Goal: Check status: Check status

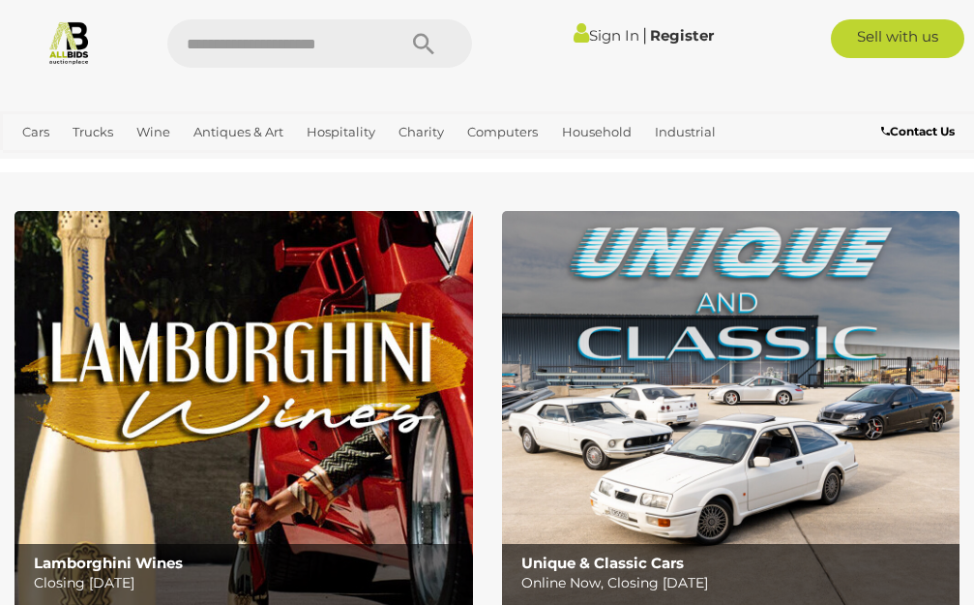
click at [597, 31] on link "Sign In" at bounding box center [607, 35] width 66 height 18
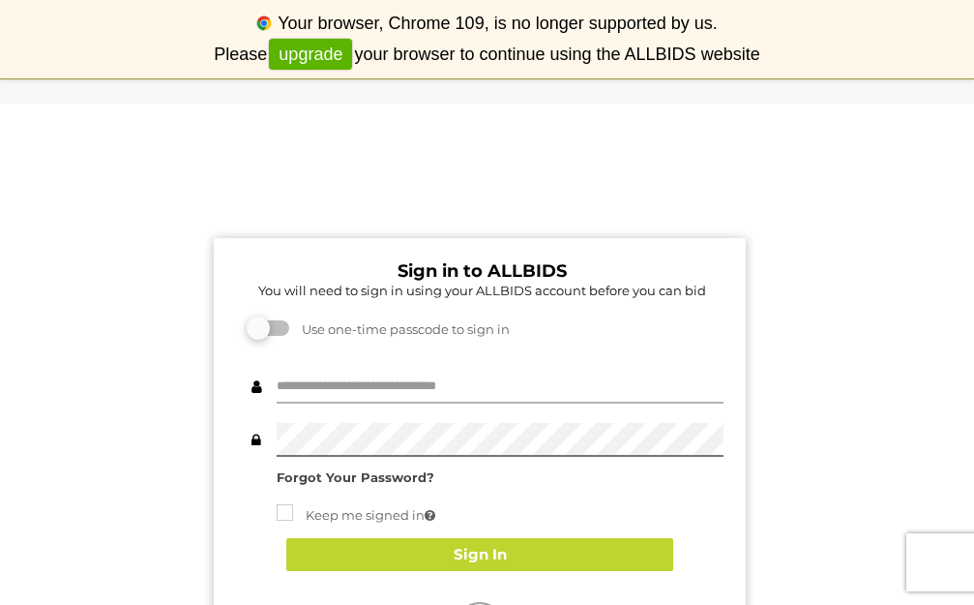
click at [324, 388] on input "text" at bounding box center [500, 387] width 447 height 34
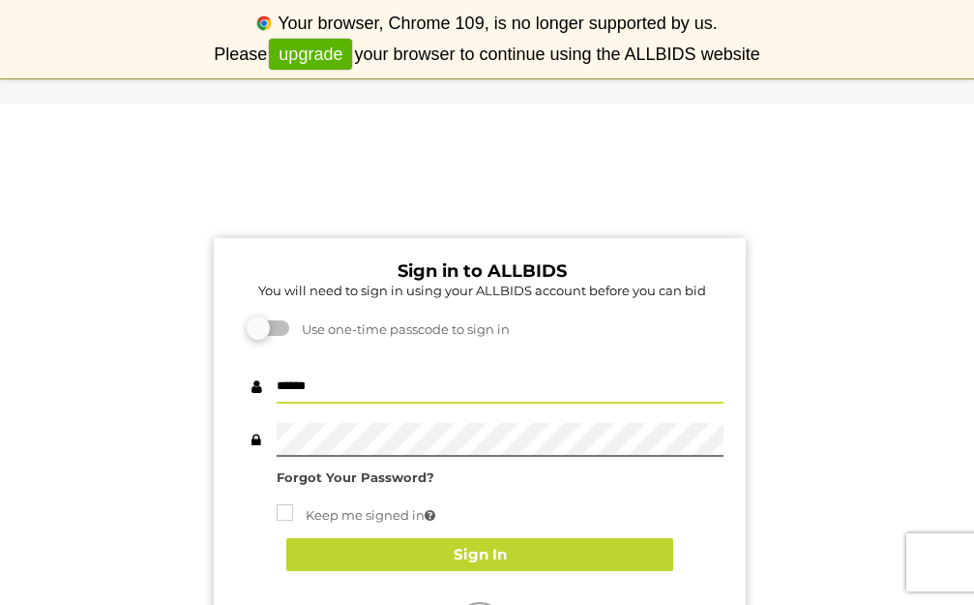
type input "******"
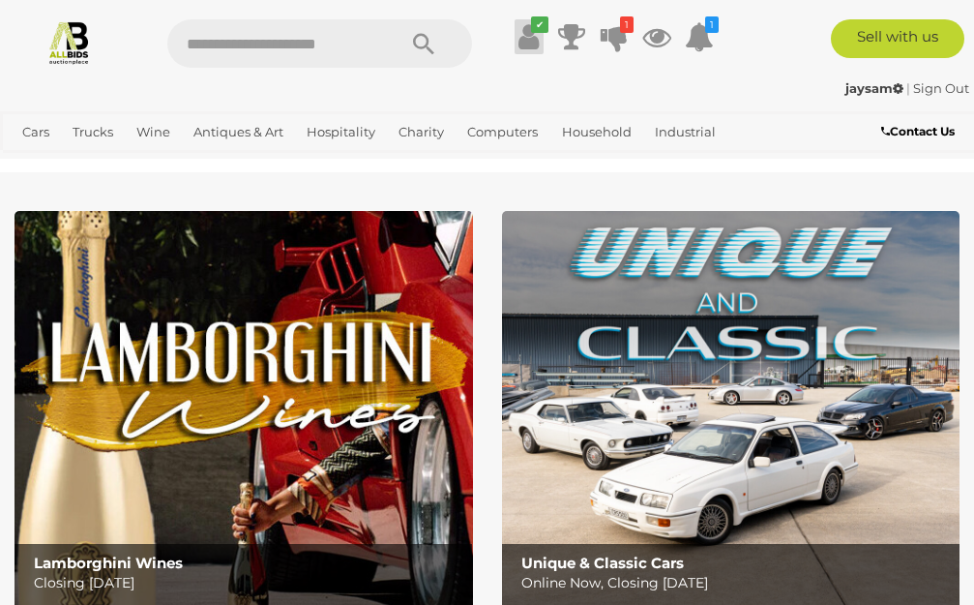
click at [526, 36] on icon at bounding box center [529, 36] width 20 height 35
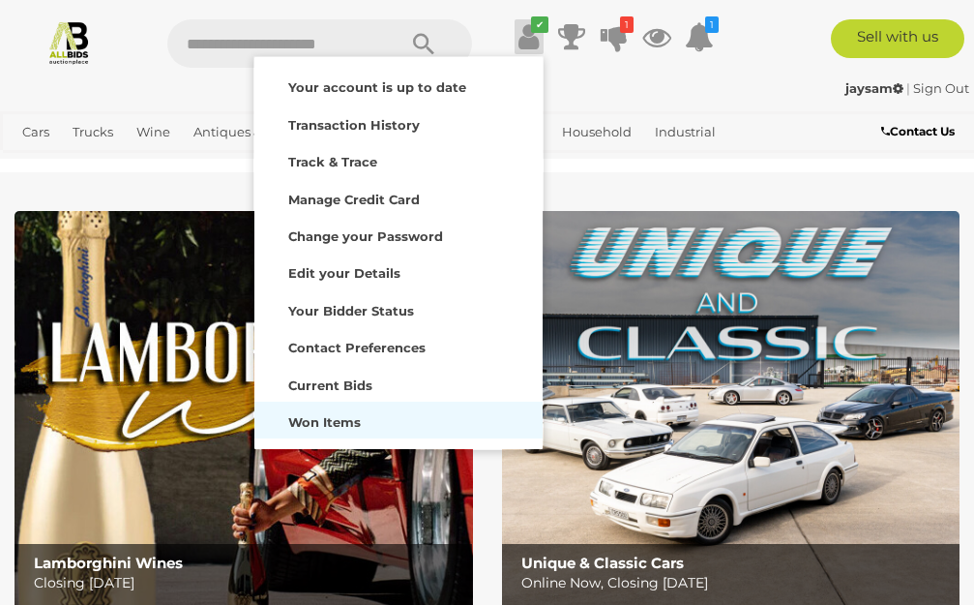
click at [332, 424] on strong "Won Items" at bounding box center [324, 421] width 73 height 15
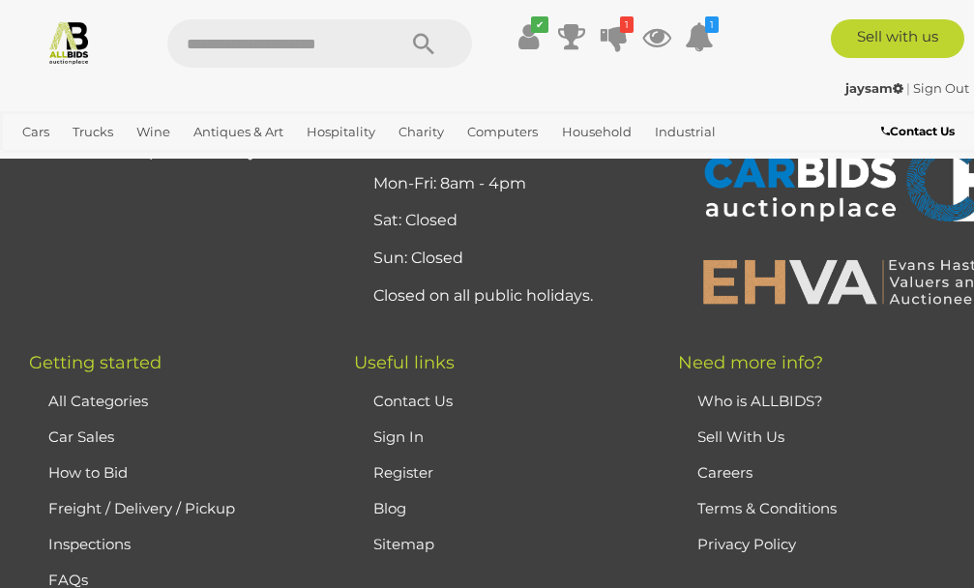
scroll to position [13845, 0]
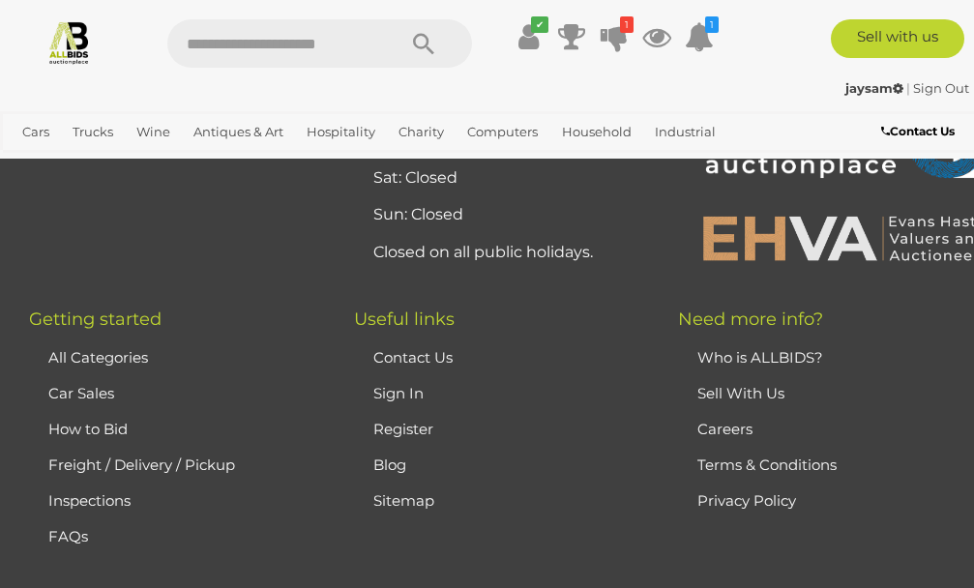
scroll to position [13175, 0]
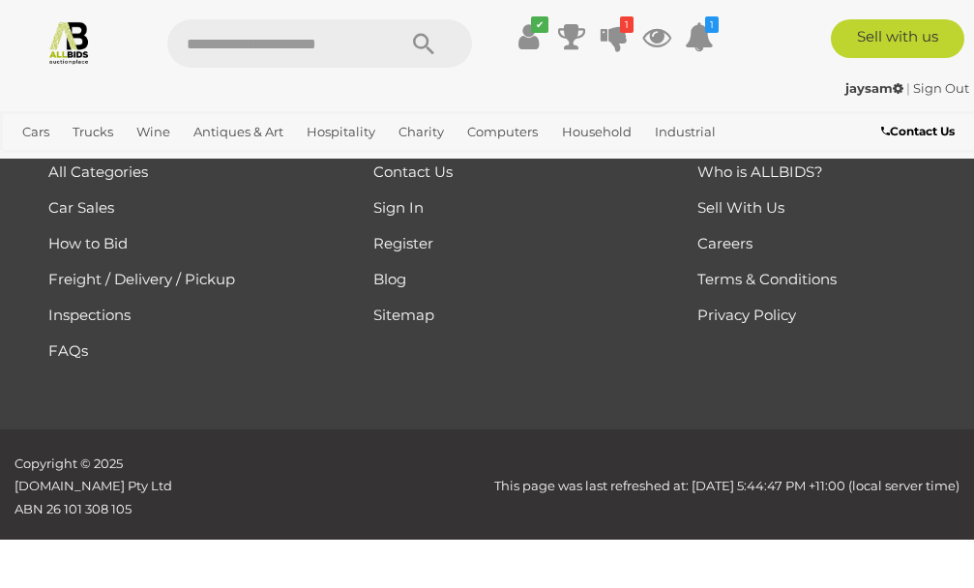
scroll to position [13435, 0]
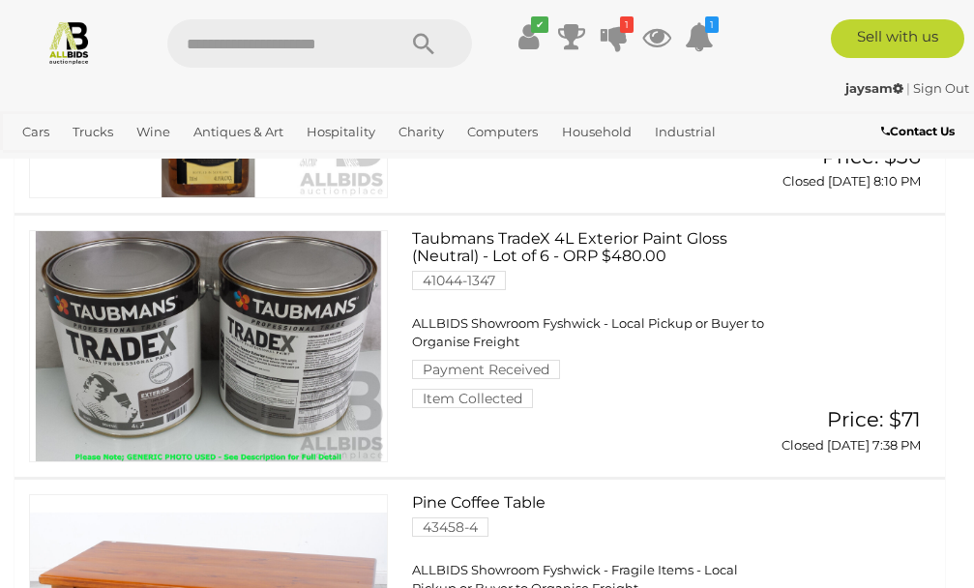
scroll to position [274, 0]
